Goal: Use online tool/utility: Utilize a website feature to perform a specific function

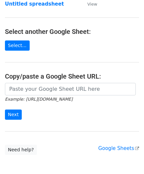
scroll to position [66, 0]
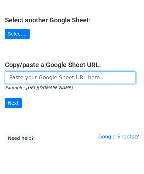
click at [24, 76] on input "url" at bounding box center [70, 77] width 130 height 12
paste input "[URL][DOMAIN_NAME]"
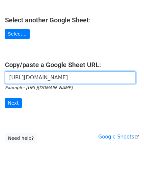
scroll to position [0, 139]
type input "[URL][DOMAIN_NAME]"
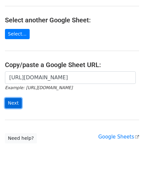
click at [16, 102] on input "Next" at bounding box center [13, 103] width 17 height 10
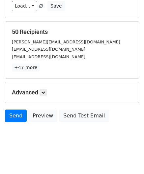
scroll to position [80, 0]
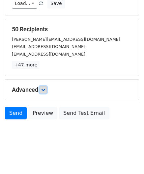
click at [44, 89] on icon at bounding box center [43, 90] width 4 height 4
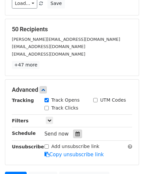
click at [73, 136] on div at bounding box center [77, 133] width 9 height 9
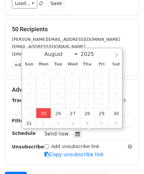
type input "2025-08-25 12:00"
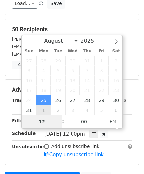
type input "2"
drag, startPoint x: 46, startPoint y: 123, endPoint x: 31, endPoint y: 125, distance: 15.6
click at [32, 124] on input "2" at bounding box center [42, 121] width 40 height 13
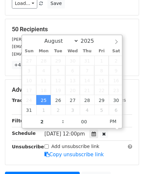
type input "2025-08-25 14:00"
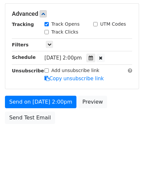
scroll to position [156, 0]
